Goal: Information Seeking & Learning: Compare options

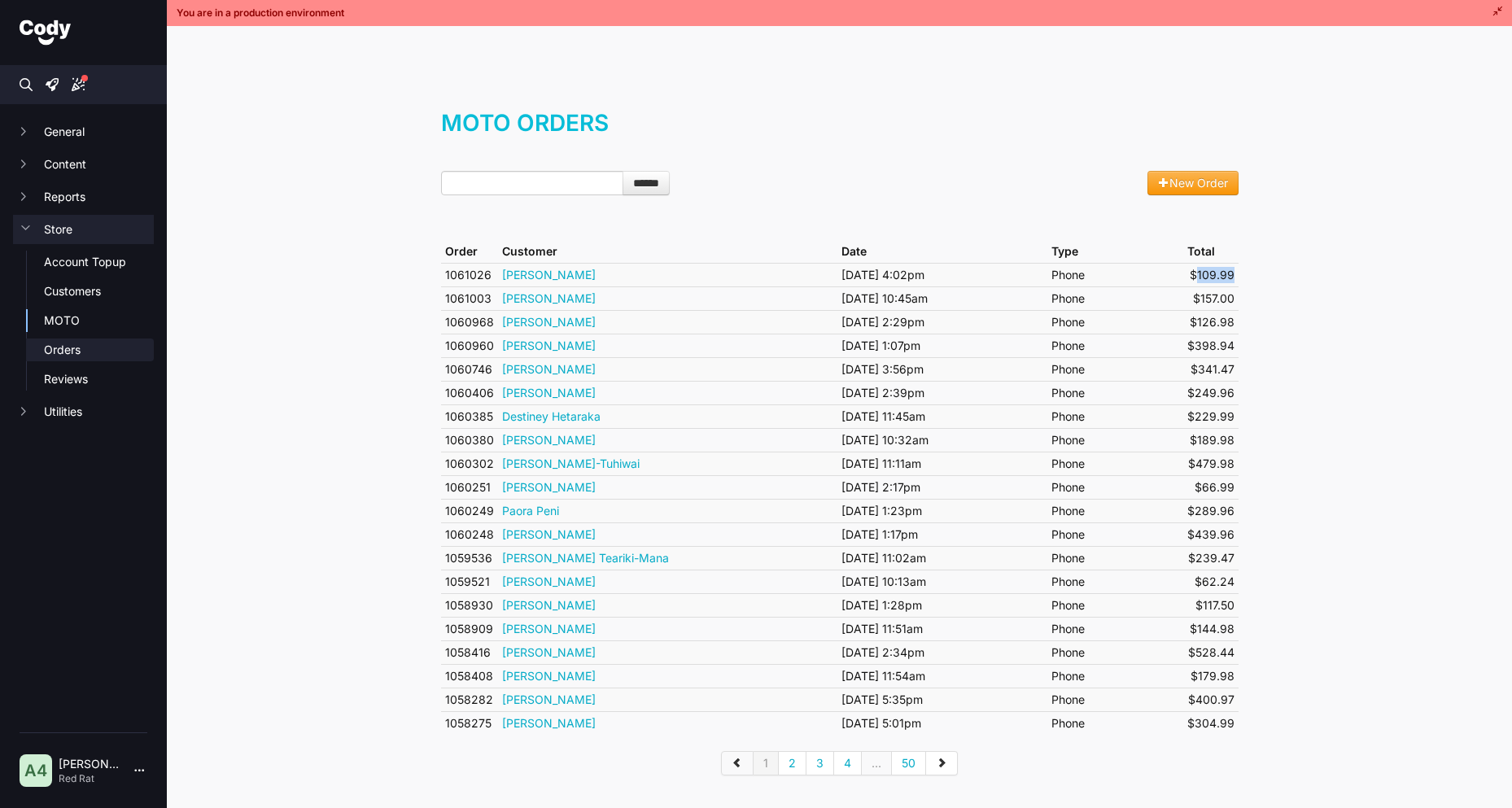
click at [60, 351] on link "Orders" at bounding box center [99, 349] width 110 height 16
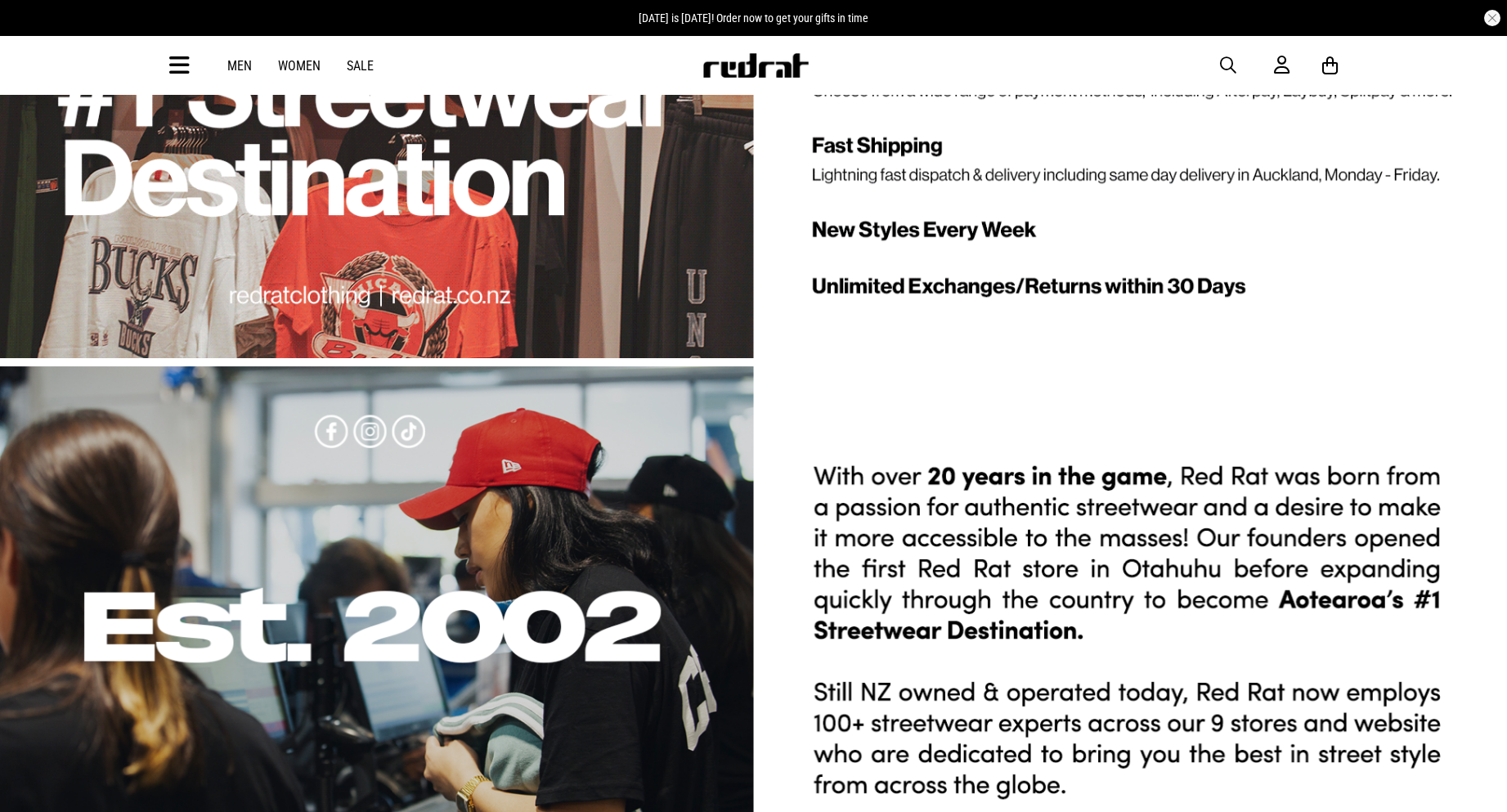
click at [1230, 62] on span "button" at bounding box center [1227, 64] width 16 height 20
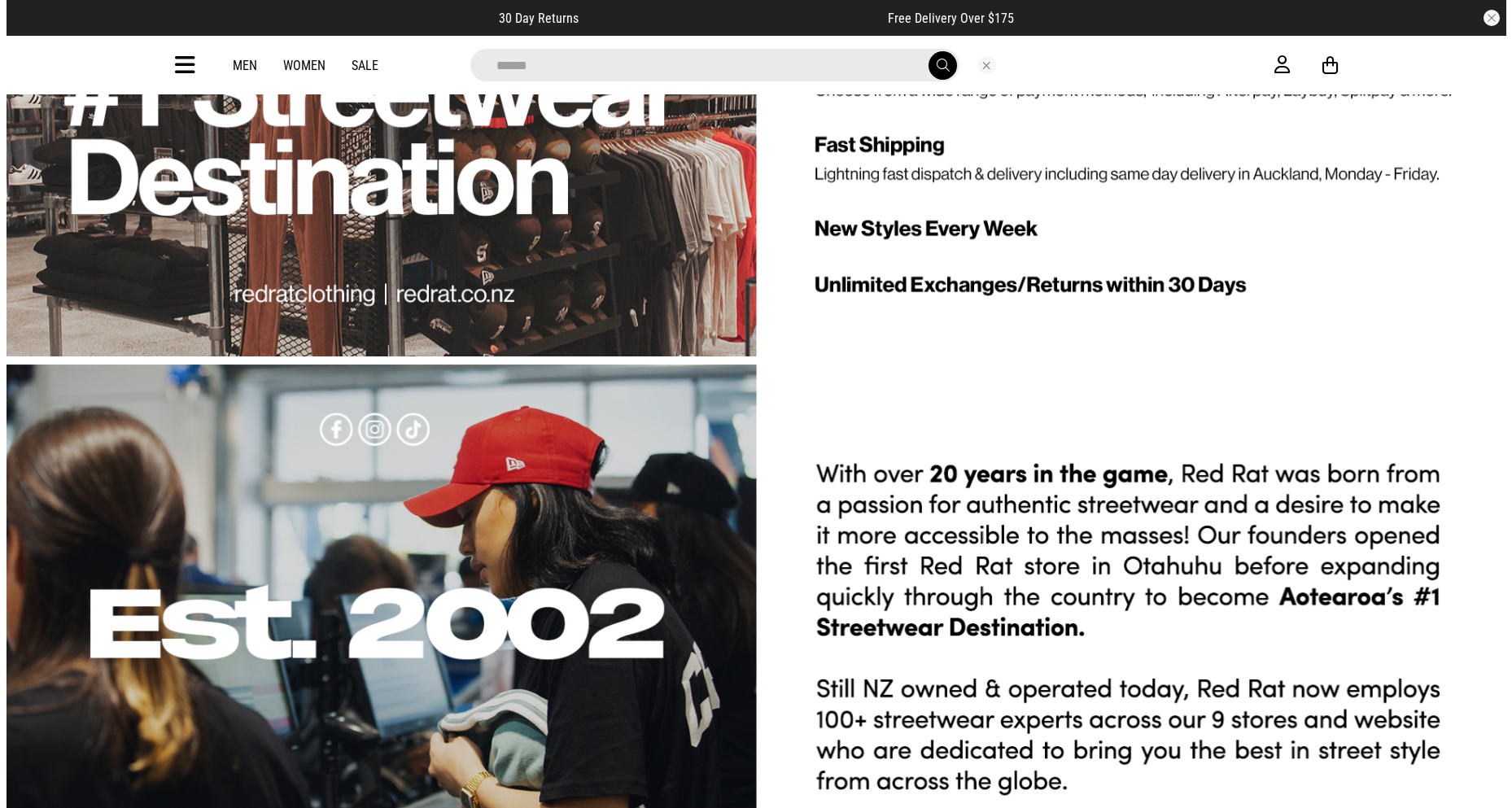
scroll to position [3659, 0]
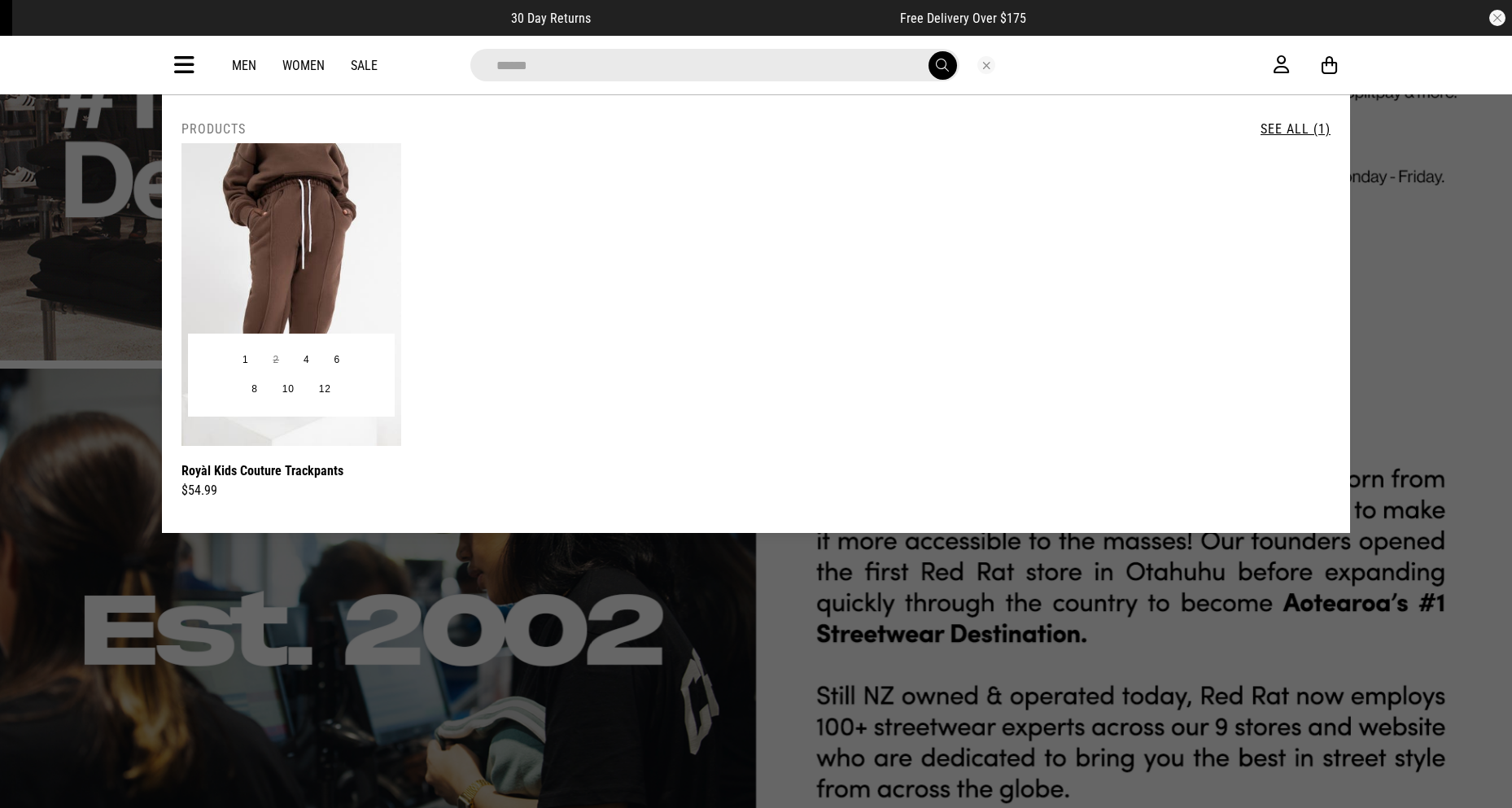
type input "*****"
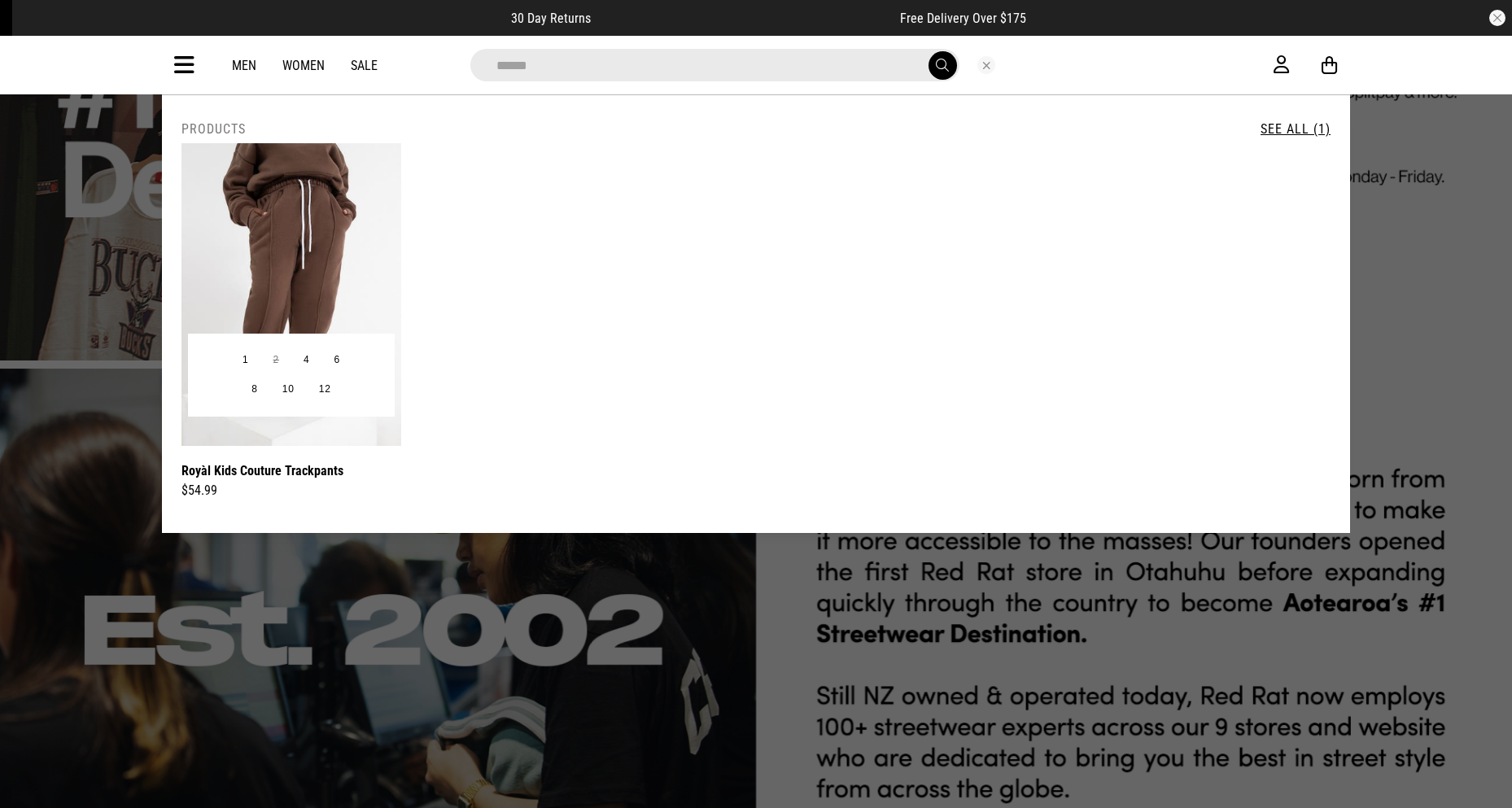
click at [344, 222] on img at bounding box center [291, 294] width 219 height 302
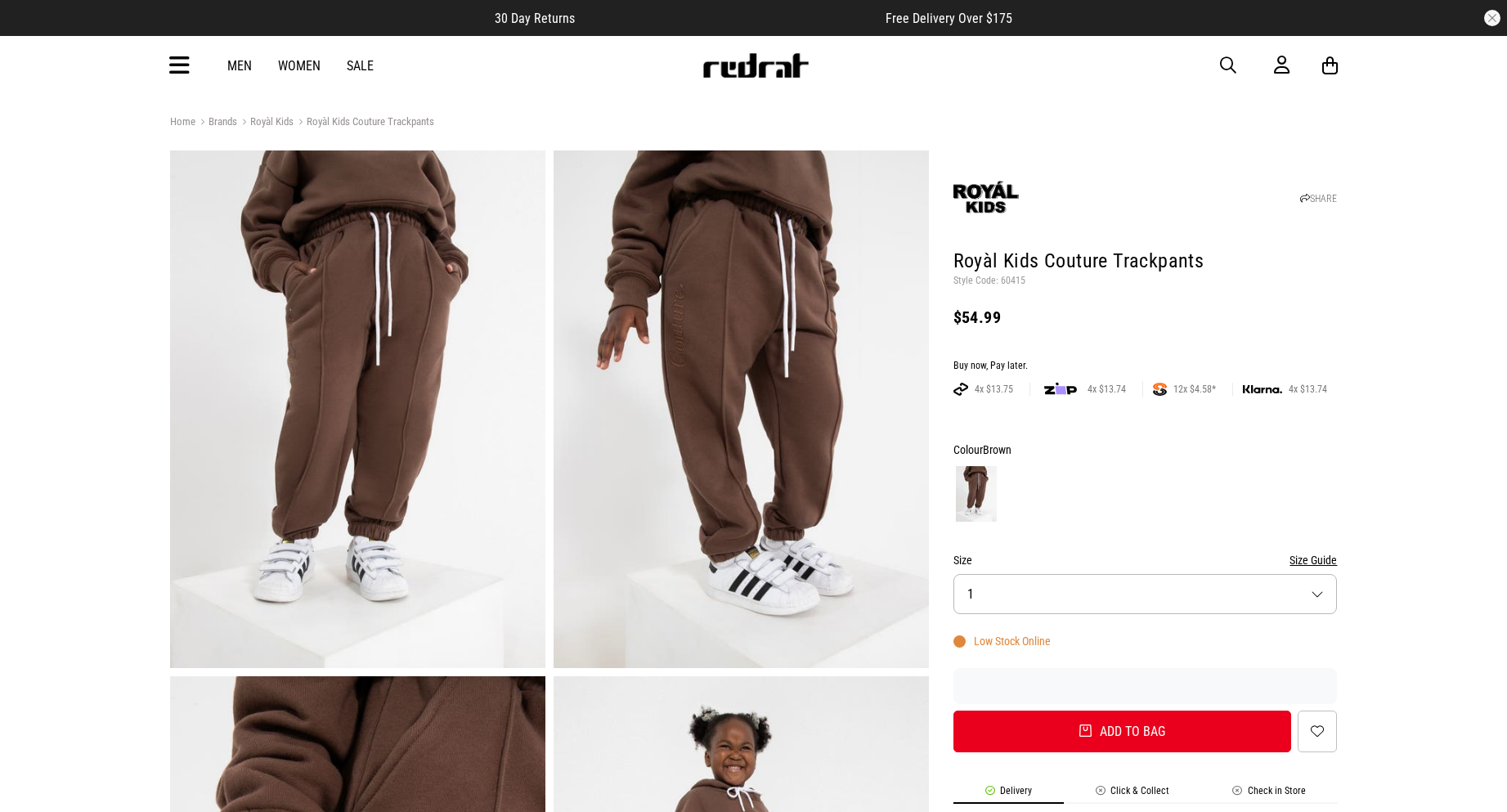
click at [1226, 58] on span "button" at bounding box center [1227, 64] width 16 height 20
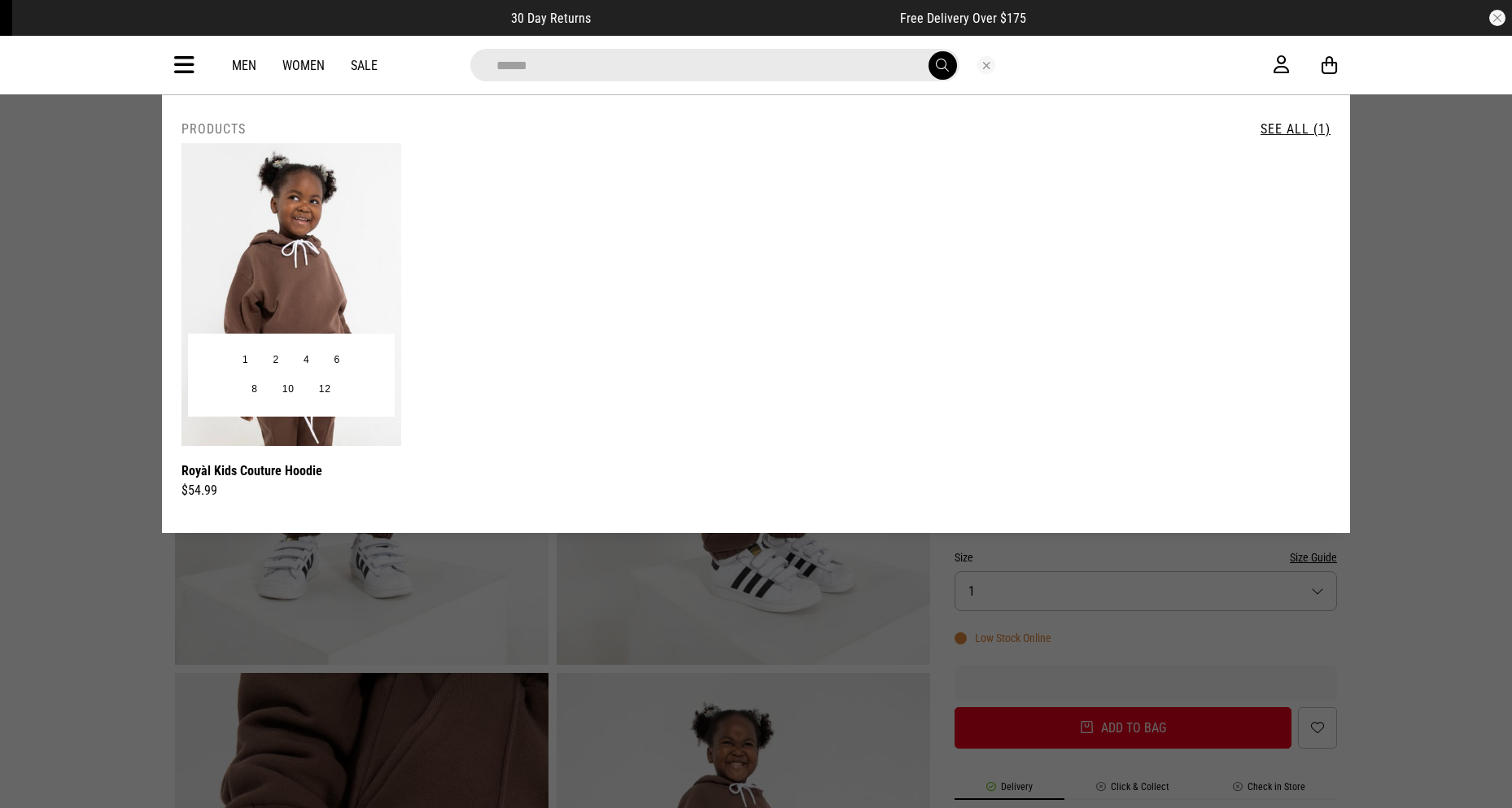
type input "*****"
click at [346, 240] on img at bounding box center [291, 294] width 219 height 302
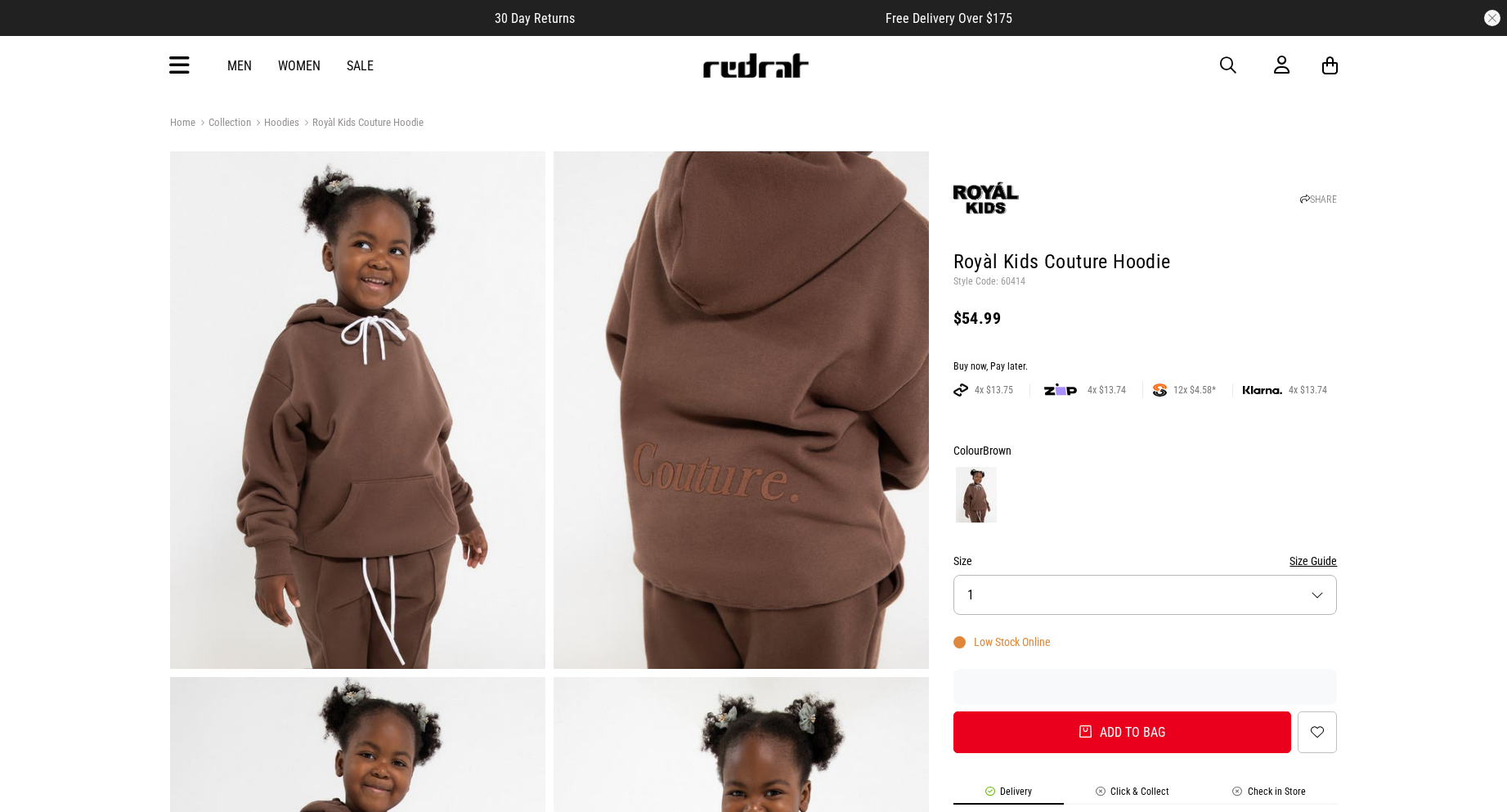
click at [1225, 63] on span "button" at bounding box center [1227, 64] width 16 height 20
click at [632, 75] on input "search" at bounding box center [712, 64] width 492 height 33
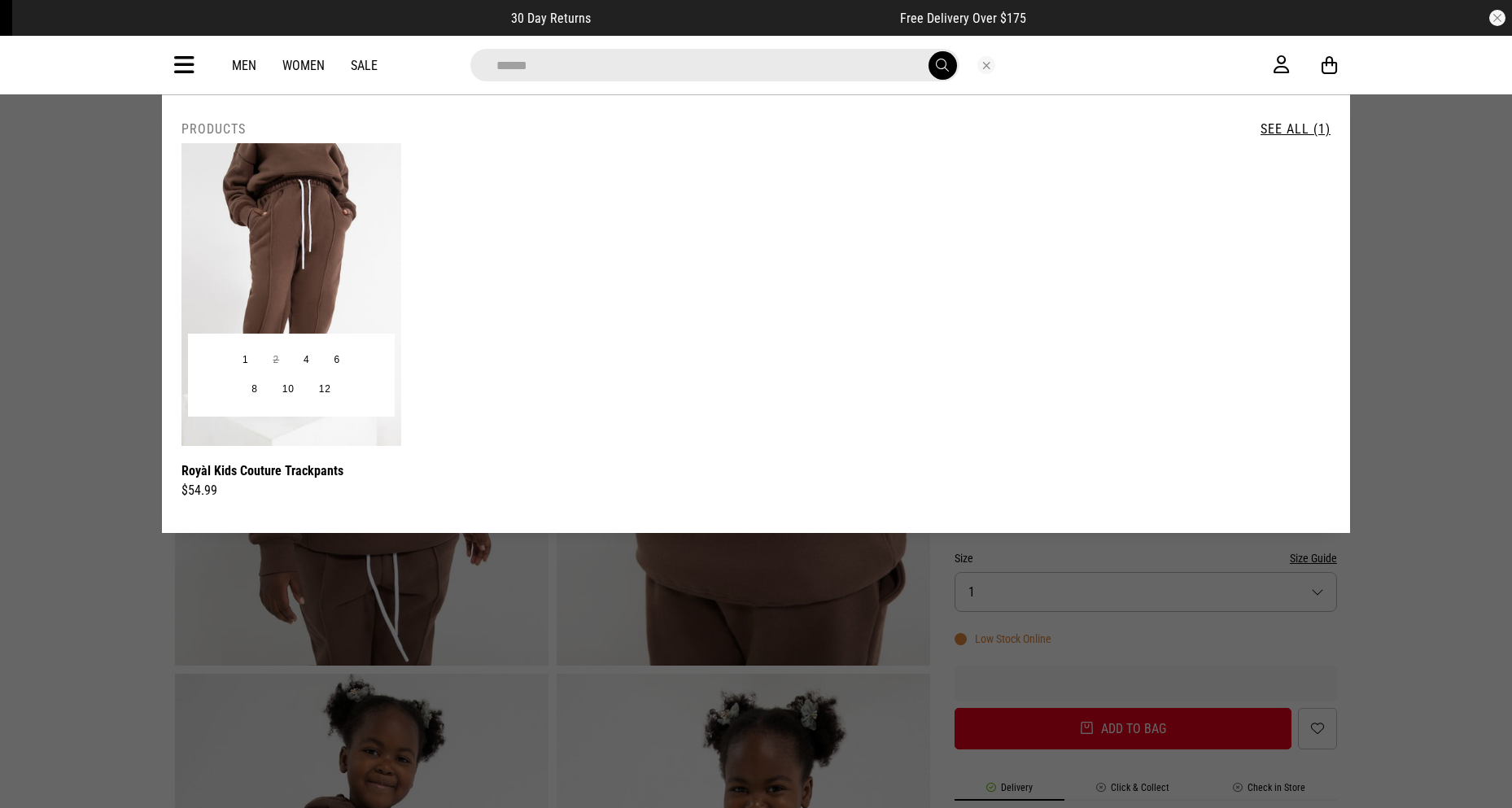
type input "*****"
click at [340, 246] on img at bounding box center [291, 294] width 219 height 302
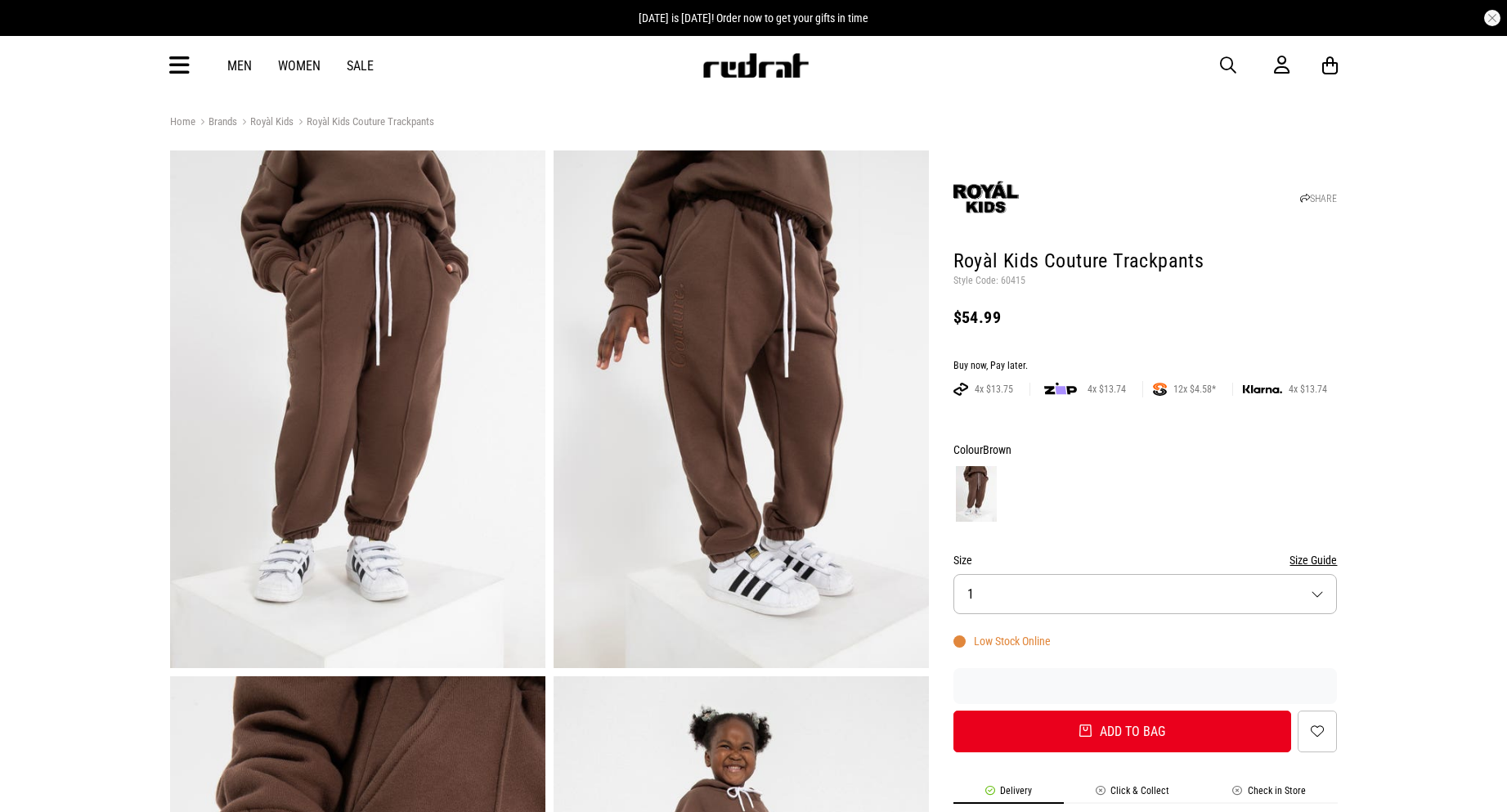
click at [179, 61] on icon at bounding box center [179, 65] width 21 height 27
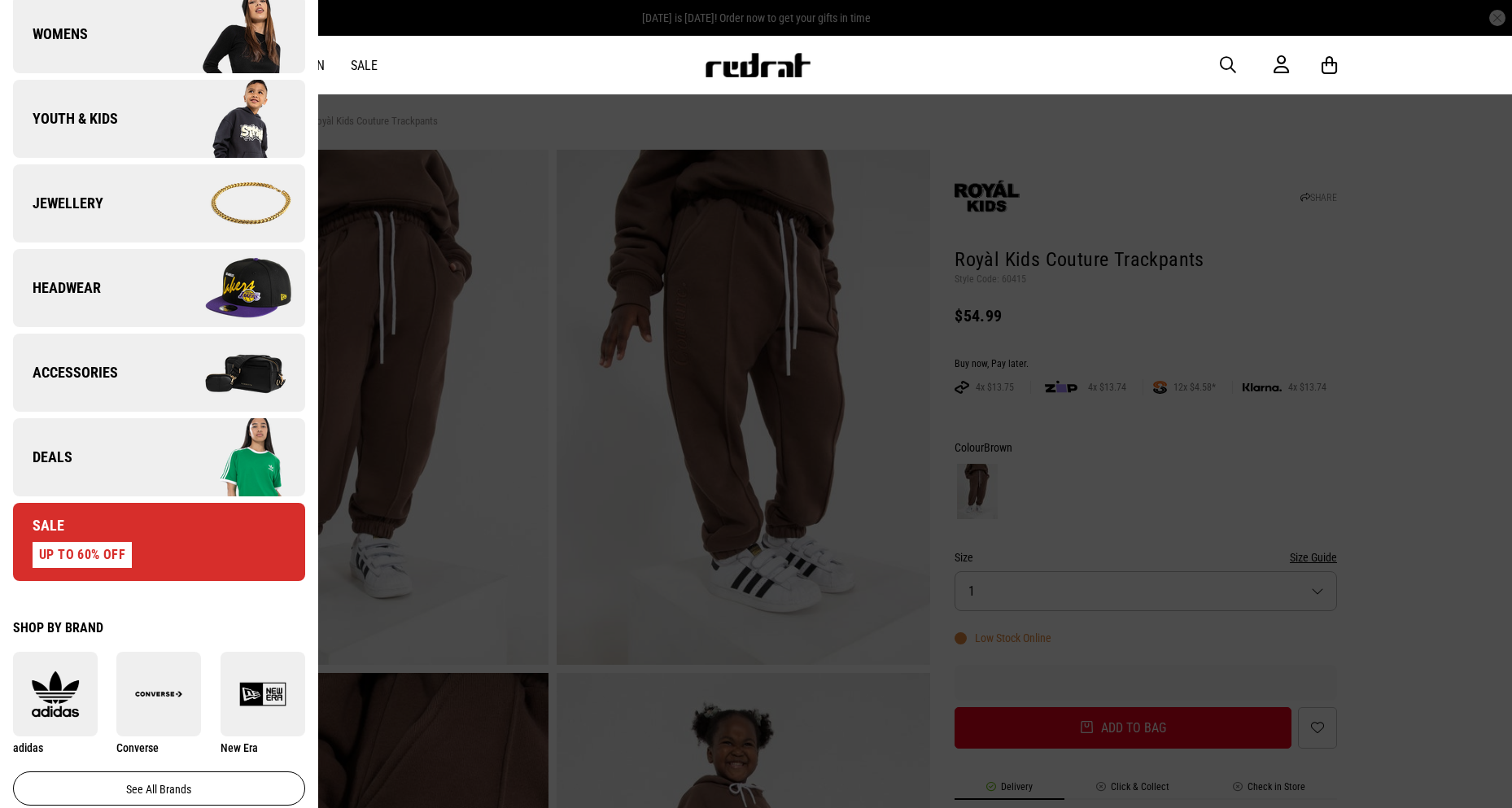
scroll to position [218, 0]
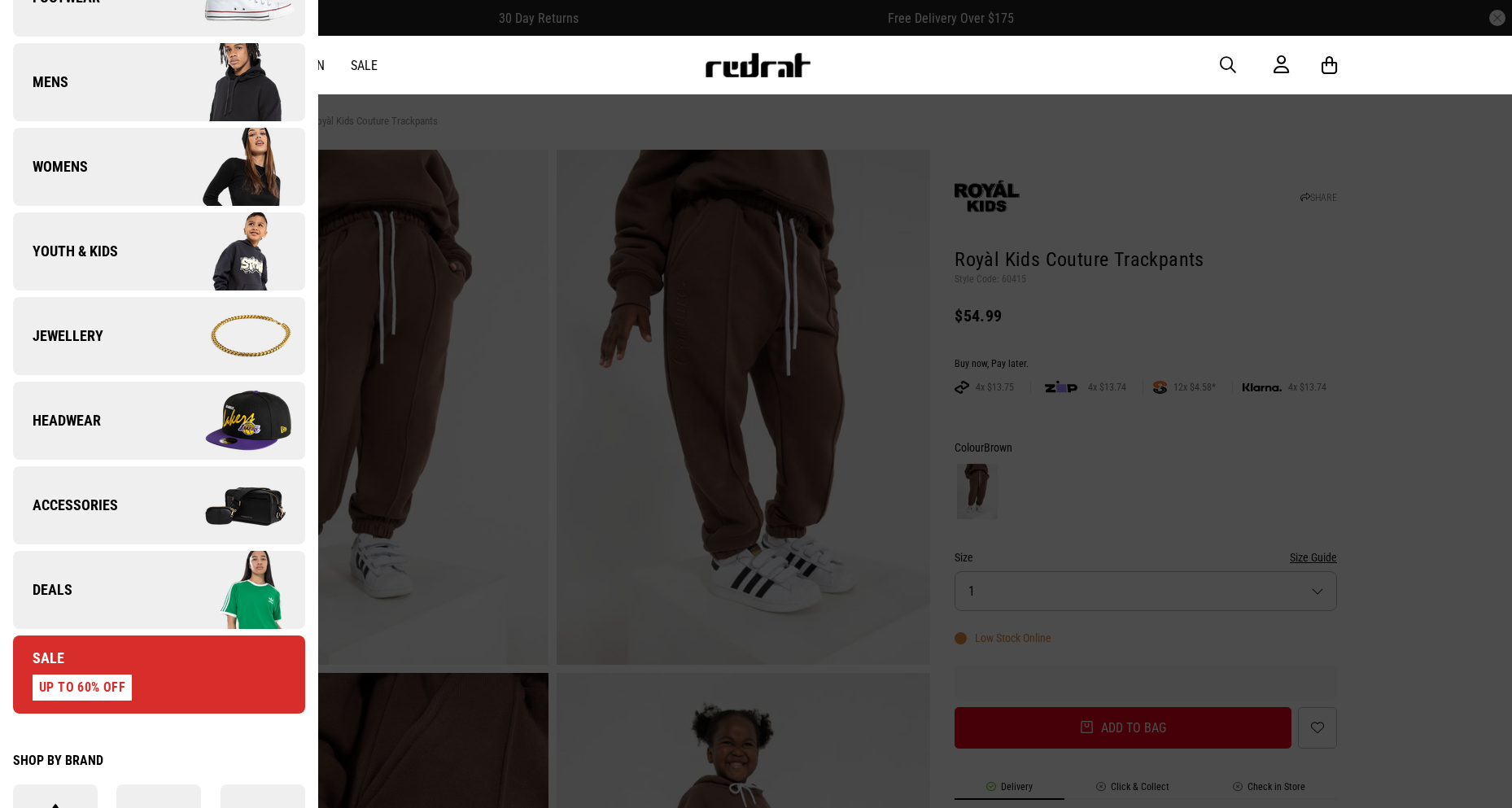
click at [73, 590] on link "Deals" at bounding box center [159, 589] width 292 height 78
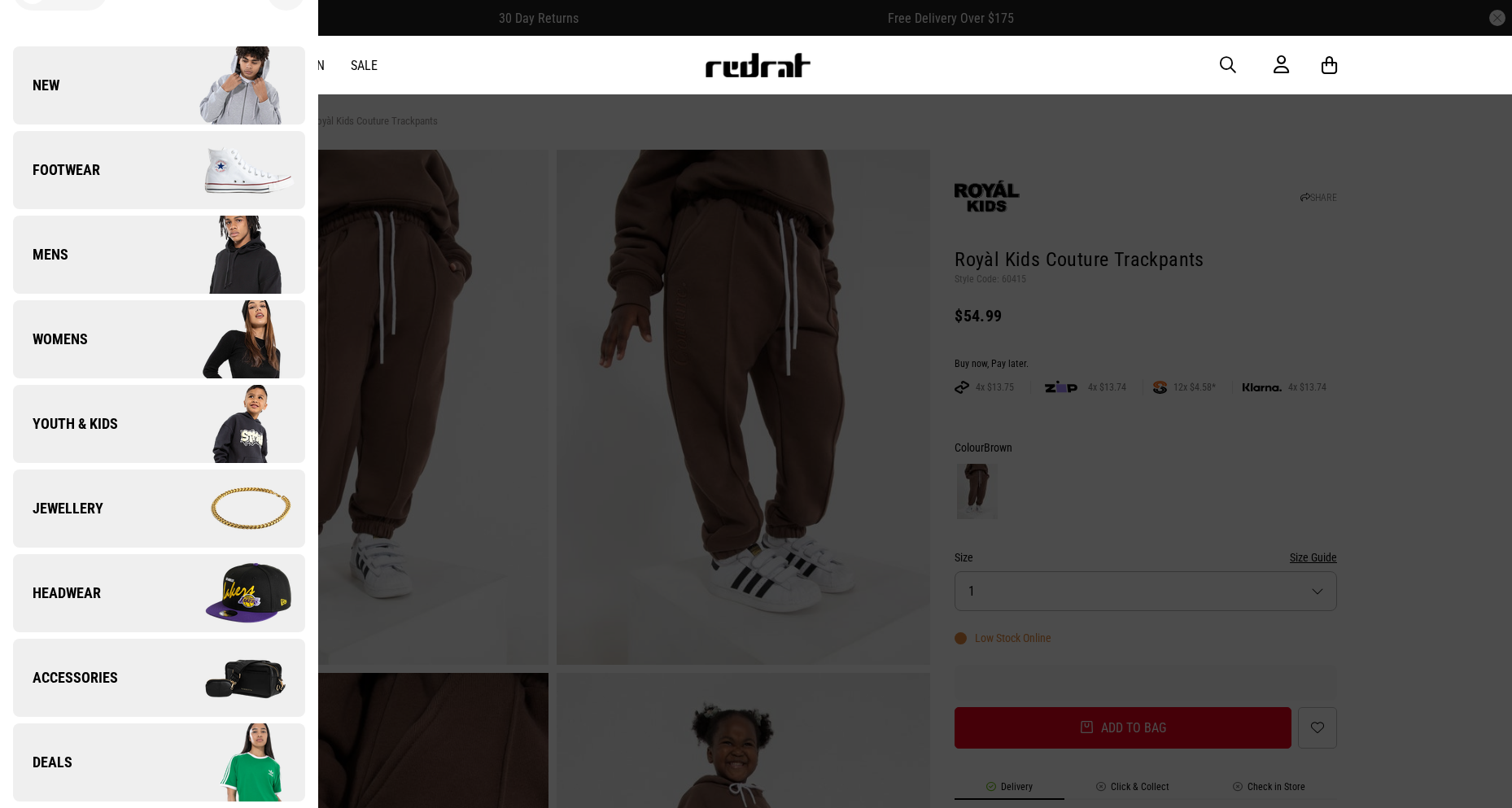
scroll to position [0, 0]
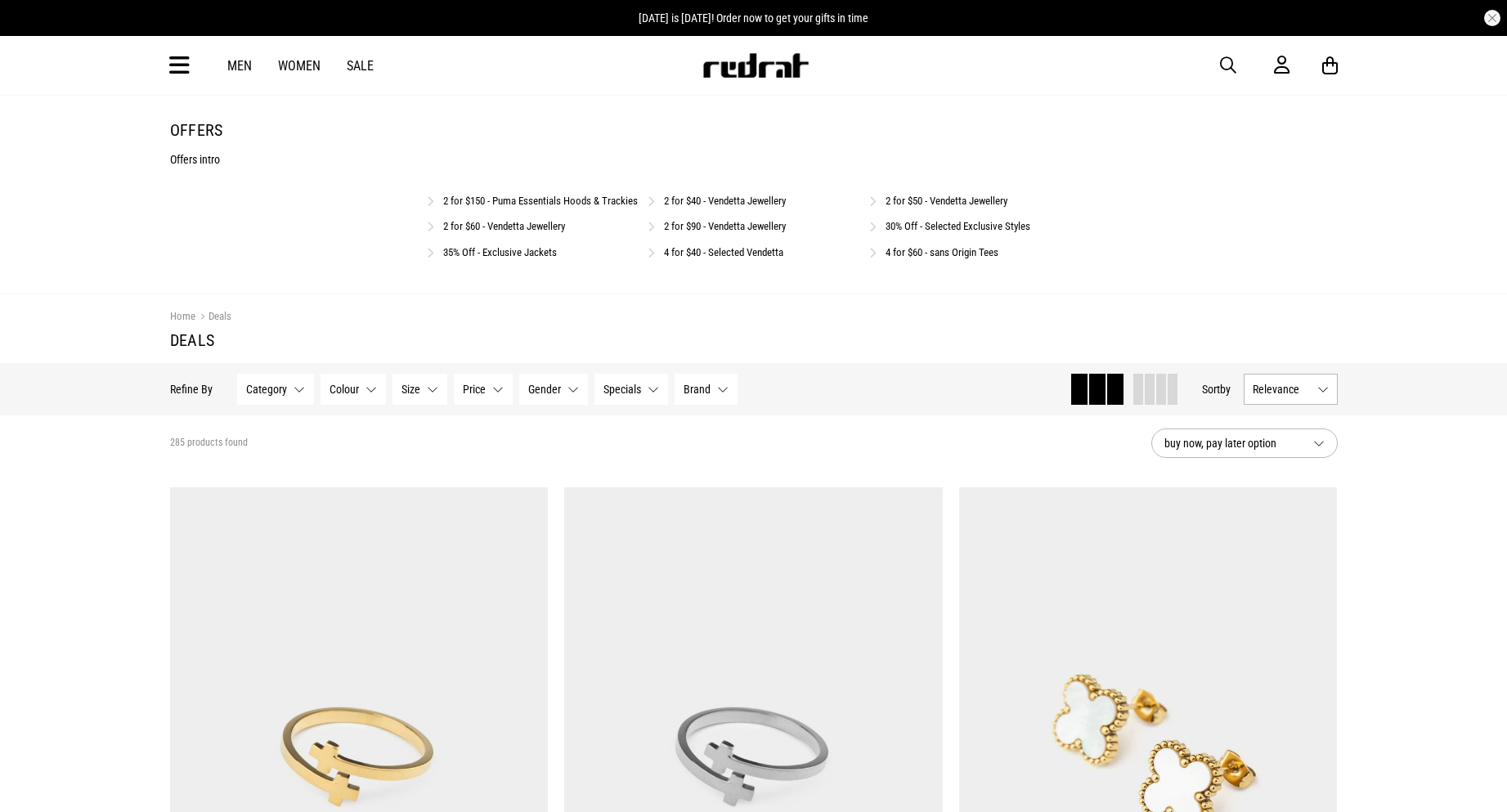
click at [1230, 62] on span "button" at bounding box center [1227, 64] width 16 height 20
click at [697, 75] on input "search" at bounding box center [712, 64] width 492 height 33
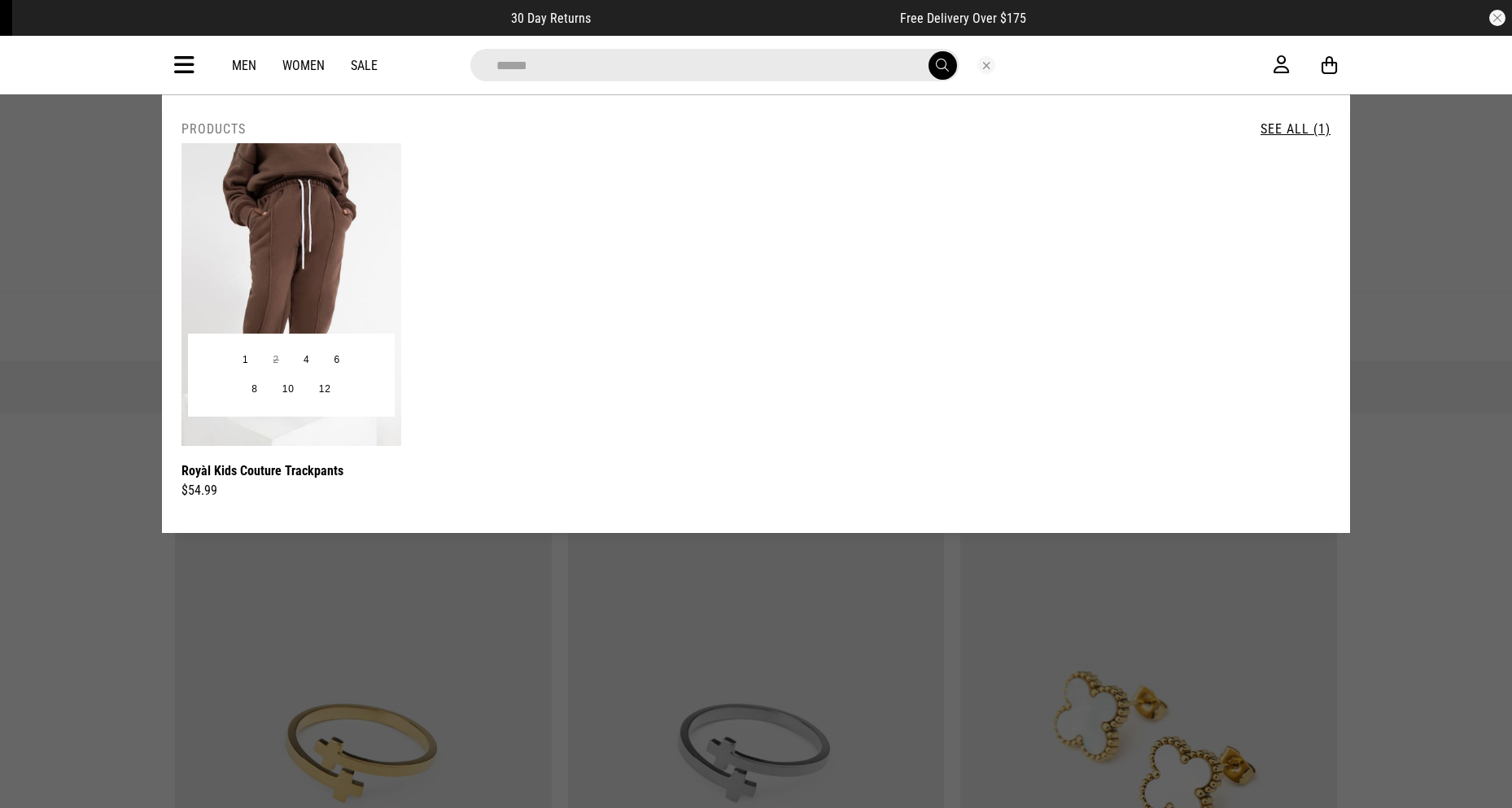
type input "*****"
click at [309, 228] on img at bounding box center [291, 294] width 219 height 302
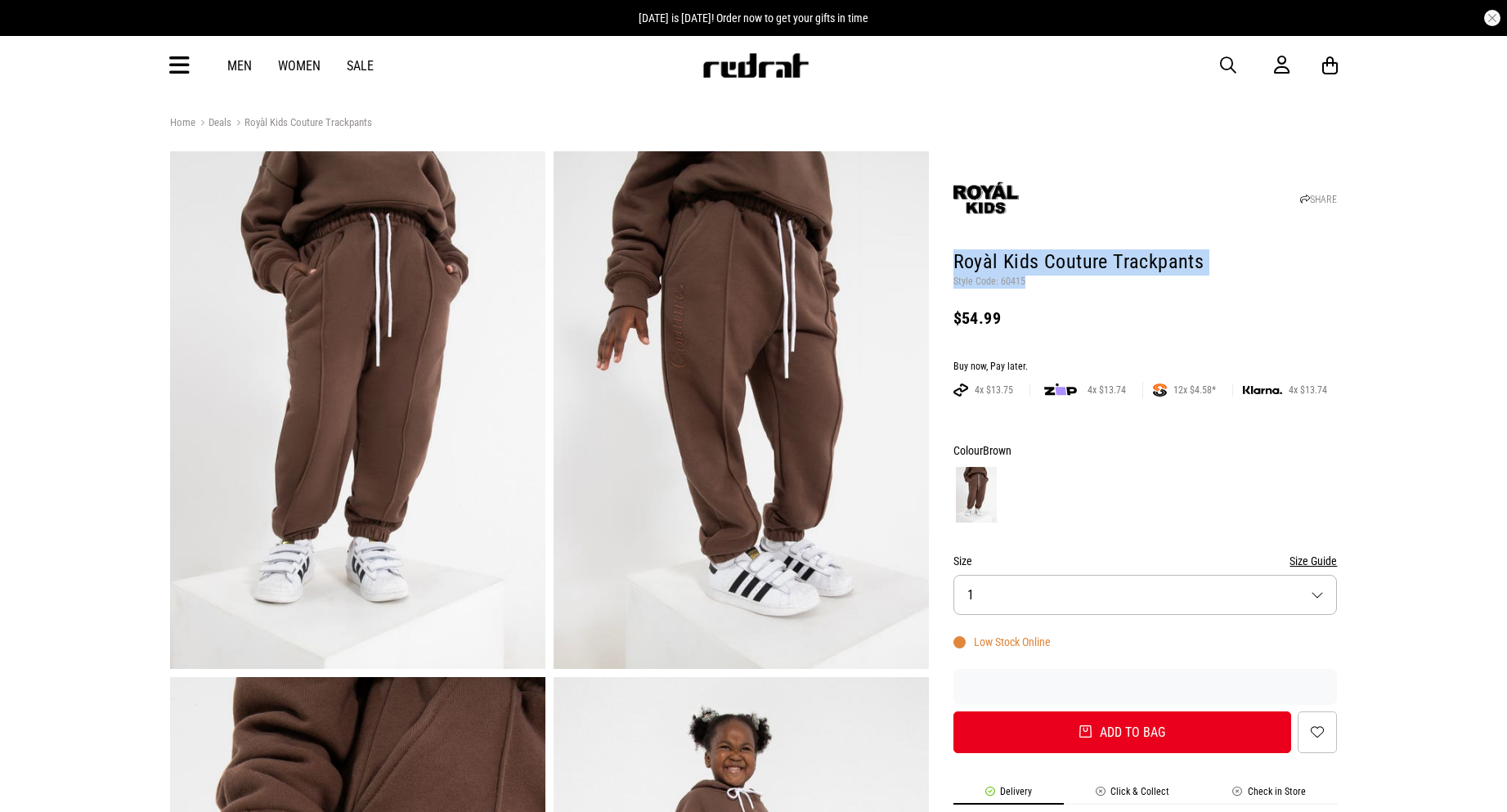
drag, startPoint x: 946, startPoint y: 258, endPoint x: 1025, endPoint y: 278, distance: 81.5
copy header "Royàl Kids Couture Trackpants Style Code: 60415"
click at [1227, 65] on span "button" at bounding box center [1227, 64] width 16 height 20
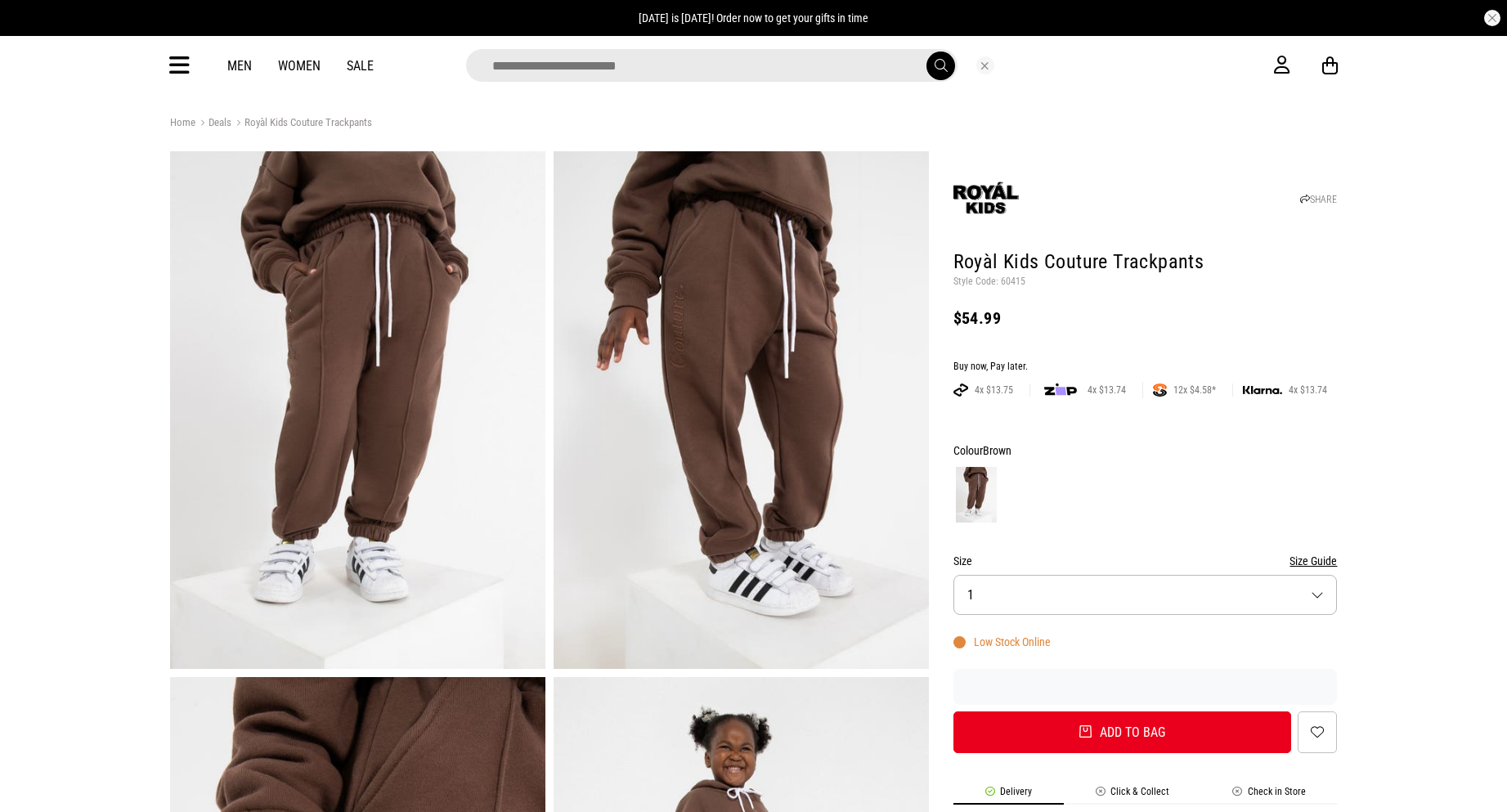
click at [524, 64] on input "search" at bounding box center [712, 64] width 492 height 33
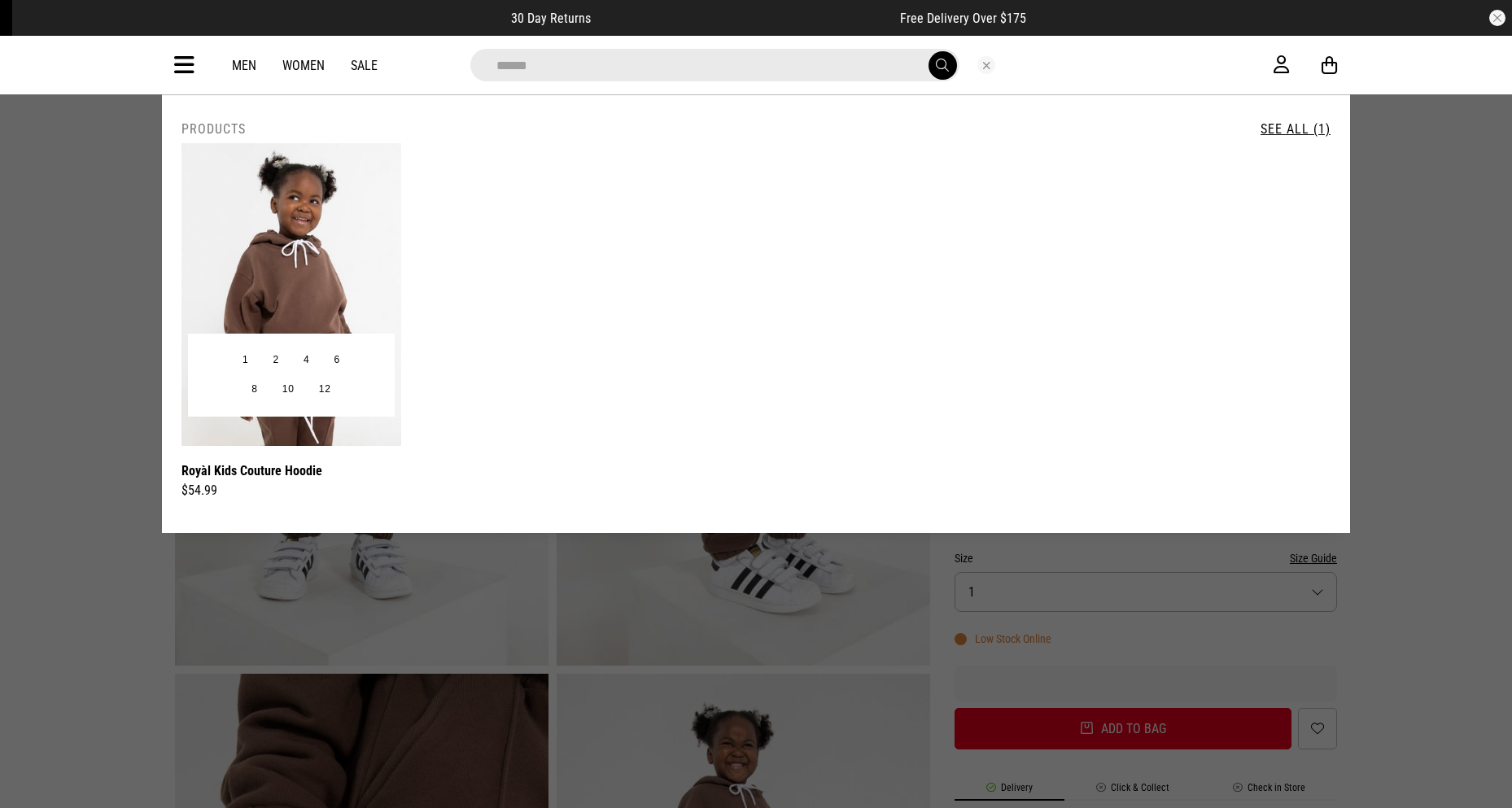
type input "*****"
click at [356, 223] on img at bounding box center [291, 294] width 219 height 302
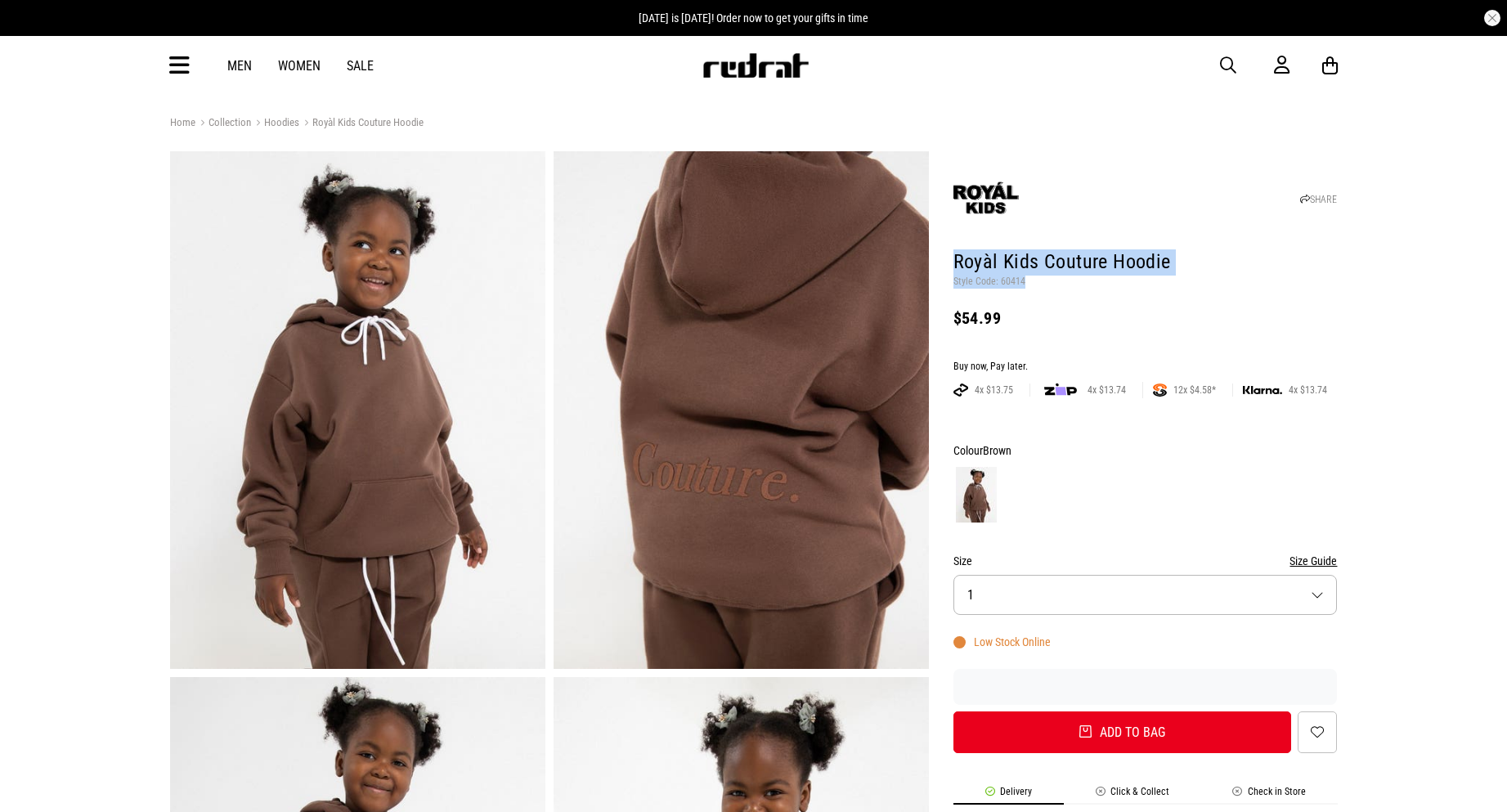
drag, startPoint x: 1031, startPoint y: 283, endPoint x: 949, endPoint y: 264, distance: 84.2
copy header "Royàl Kids Couture Hoodie Style Code: 60414"
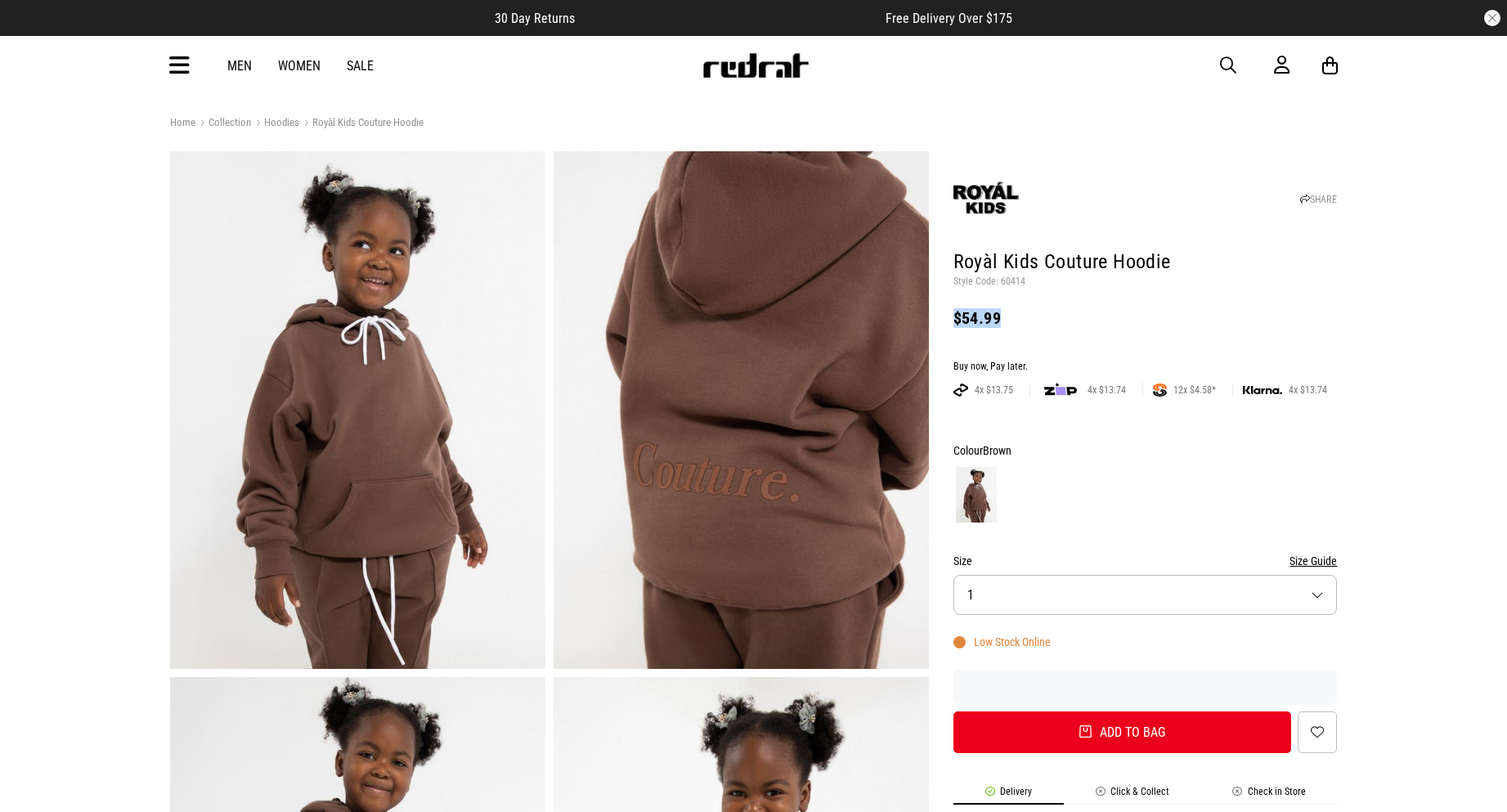
drag, startPoint x: 1007, startPoint y: 318, endPoint x: 954, endPoint y: 321, distance: 53.1
click at [954, 321] on div "$54.99" at bounding box center [1145, 318] width 384 height 20
copy div "$54.99"
click at [173, 59] on icon at bounding box center [179, 65] width 21 height 27
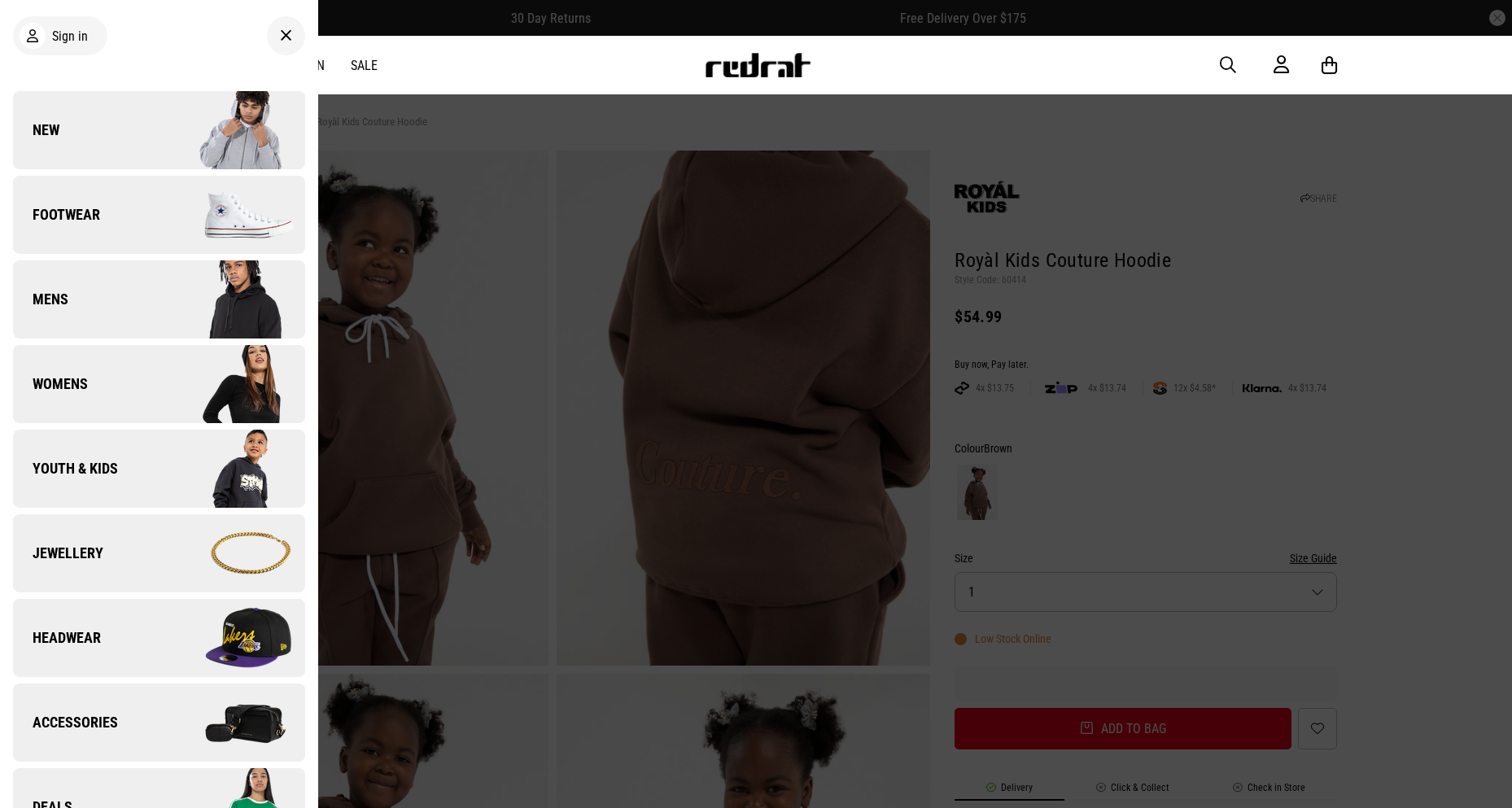
scroll to position [651, 0]
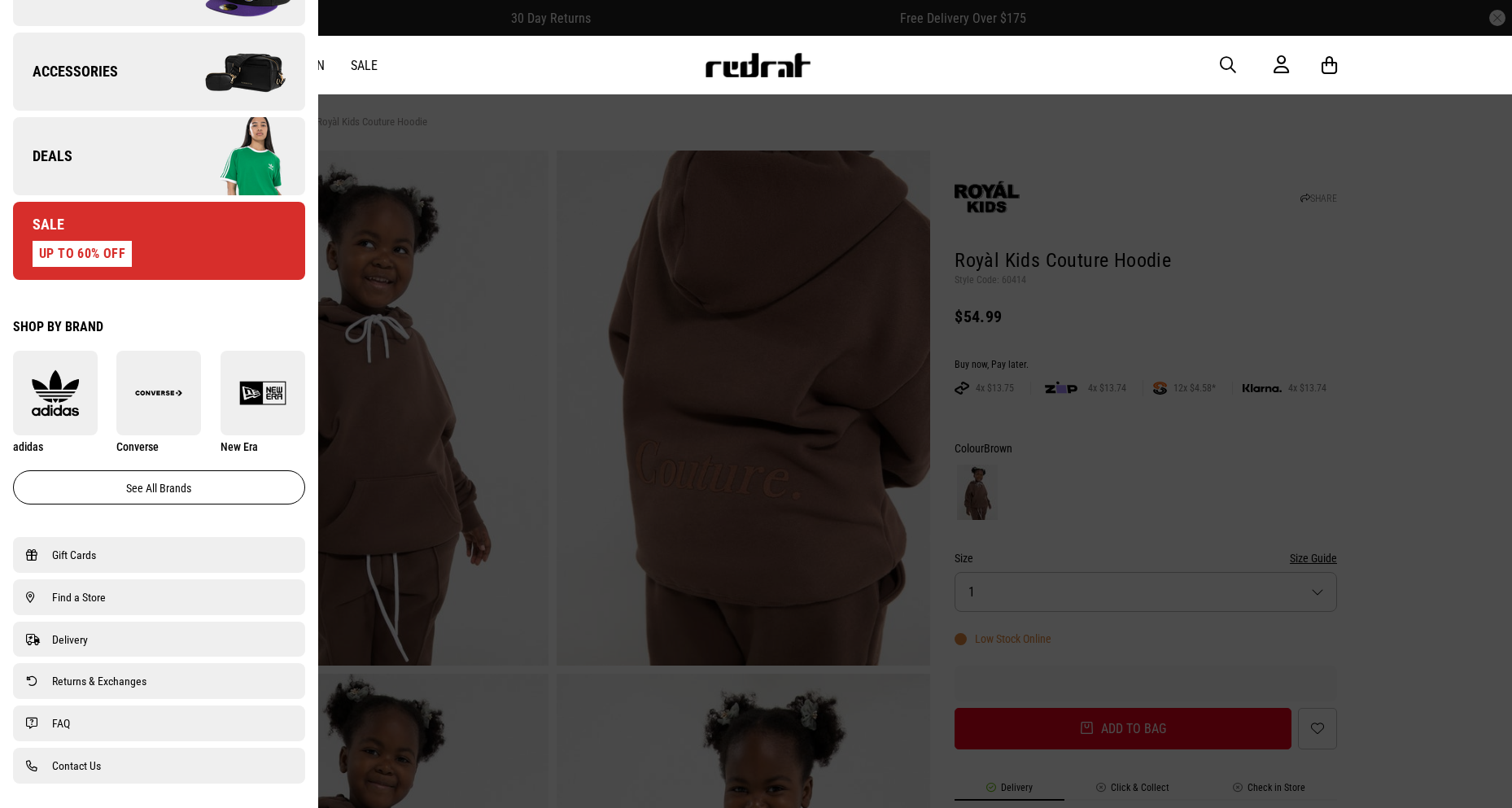
click at [67, 149] on span "Deals" at bounding box center [43, 155] width 60 height 20
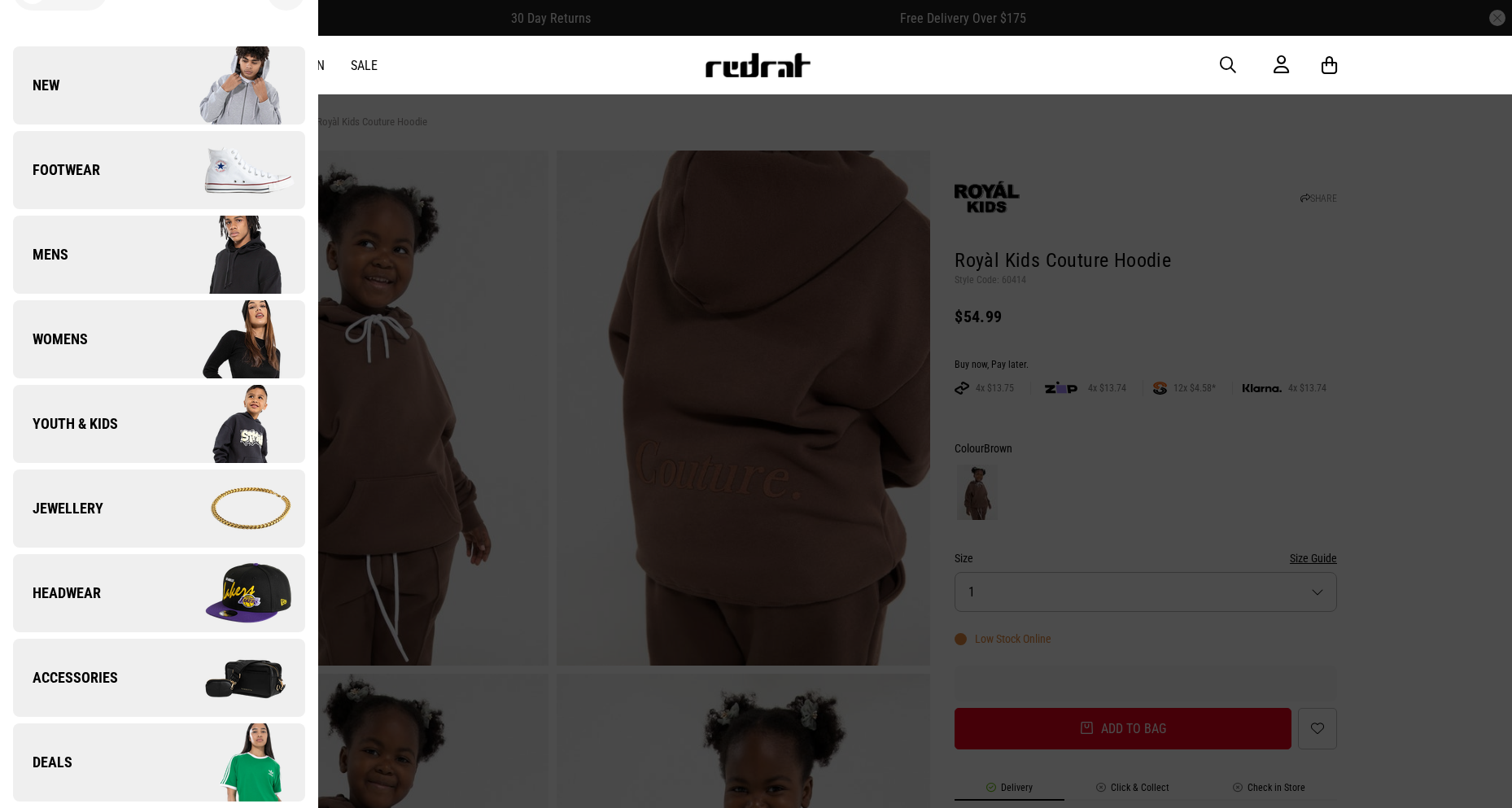
scroll to position [0, 0]
